Goal: Task Accomplishment & Management: Manage account settings

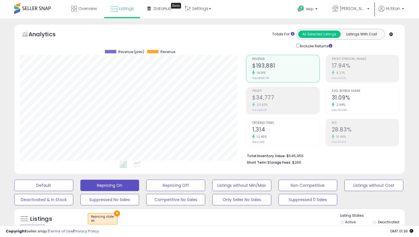
scroll to position [117, 226]
click at [340, 184] on div "Non Competitive" at bounding box center [308, 184] width 66 height 11
click at [350, 184] on button "Listings without Cost" at bounding box center [373, 184] width 59 height 11
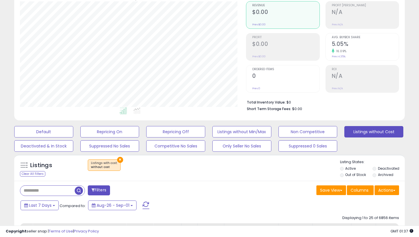
scroll to position [79, 0]
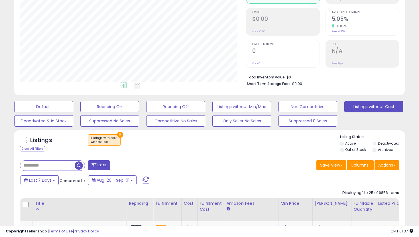
click at [349, 146] on li "Active" at bounding box center [356, 144] width 32 height 6
click at [348, 150] on label "Out of Stock" at bounding box center [355, 149] width 21 height 5
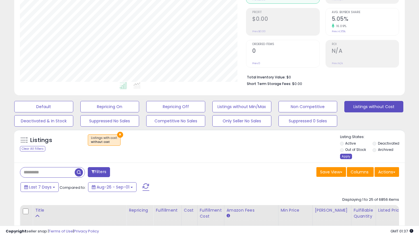
click at [343, 154] on div "Apply" at bounding box center [346, 156] width 12 height 5
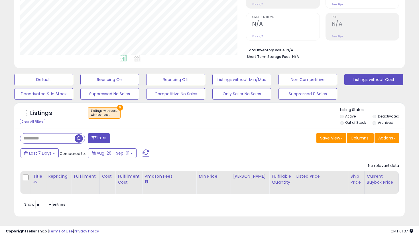
scroll to position [107, 0]
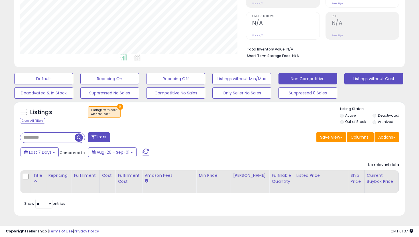
click at [307, 79] on button "Non Competitive" at bounding box center [307, 78] width 59 height 11
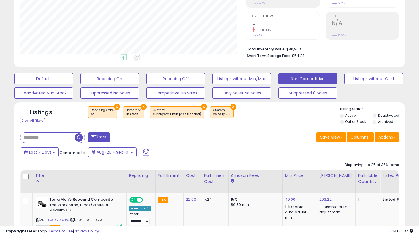
scroll to position [117, 226]
click at [343, 121] on li "Out of Stock" at bounding box center [356, 122] width 32 height 6
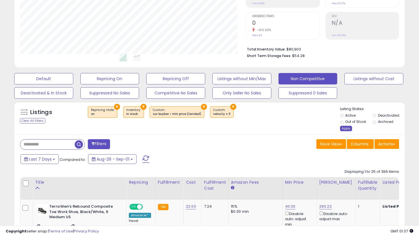
click at [342, 128] on div "Apply" at bounding box center [346, 128] width 12 height 5
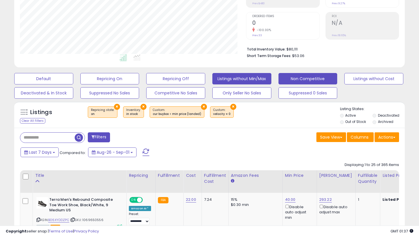
click at [248, 81] on button "Listings without Min/Max" at bounding box center [241, 78] width 59 height 11
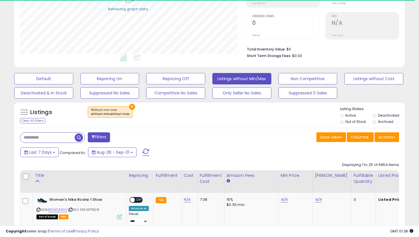
click at [348, 122] on label "Out of Stock" at bounding box center [355, 121] width 21 height 5
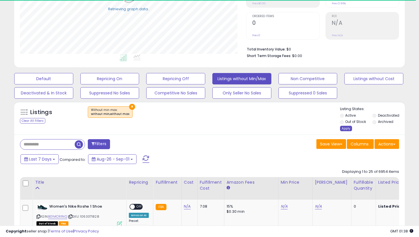
click at [343, 130] on div "Apply" at bounding box center [346, 128] width 12 height 5
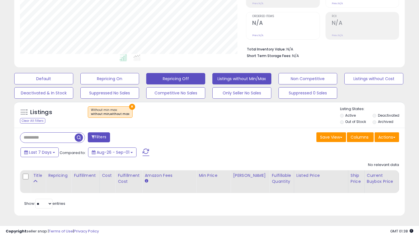
click at [172, 79] on button "Repricing Off" at bounding box center [175, 78] width 59 height 11
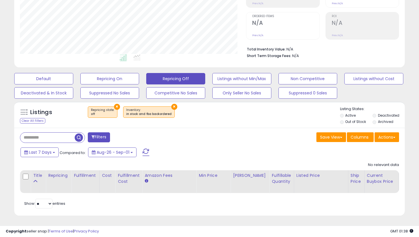
click at [344, 123] on li "Out of Stock" at bounding box center [356, 122] width 32 height 6
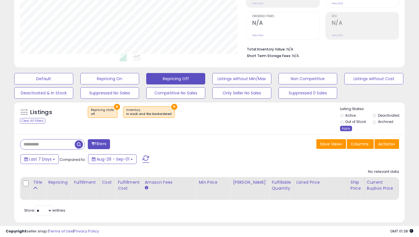
click at [344, 129] on div "Apply" at bounding box center [346, 128] width 12 height 5
